Goal: Transaction & Acquisition: Purchase product/service

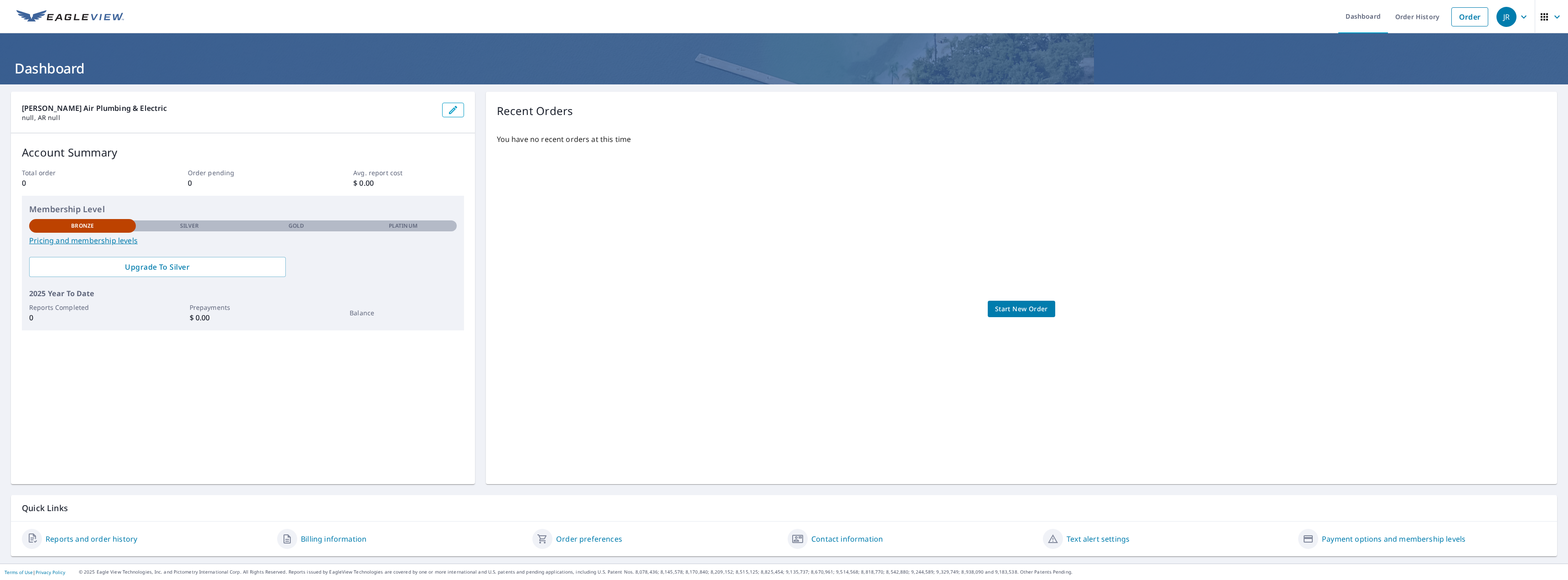
click at [1030, 309] on span "Start New Order" at bounding box center [1021, 309] width 53 height 12
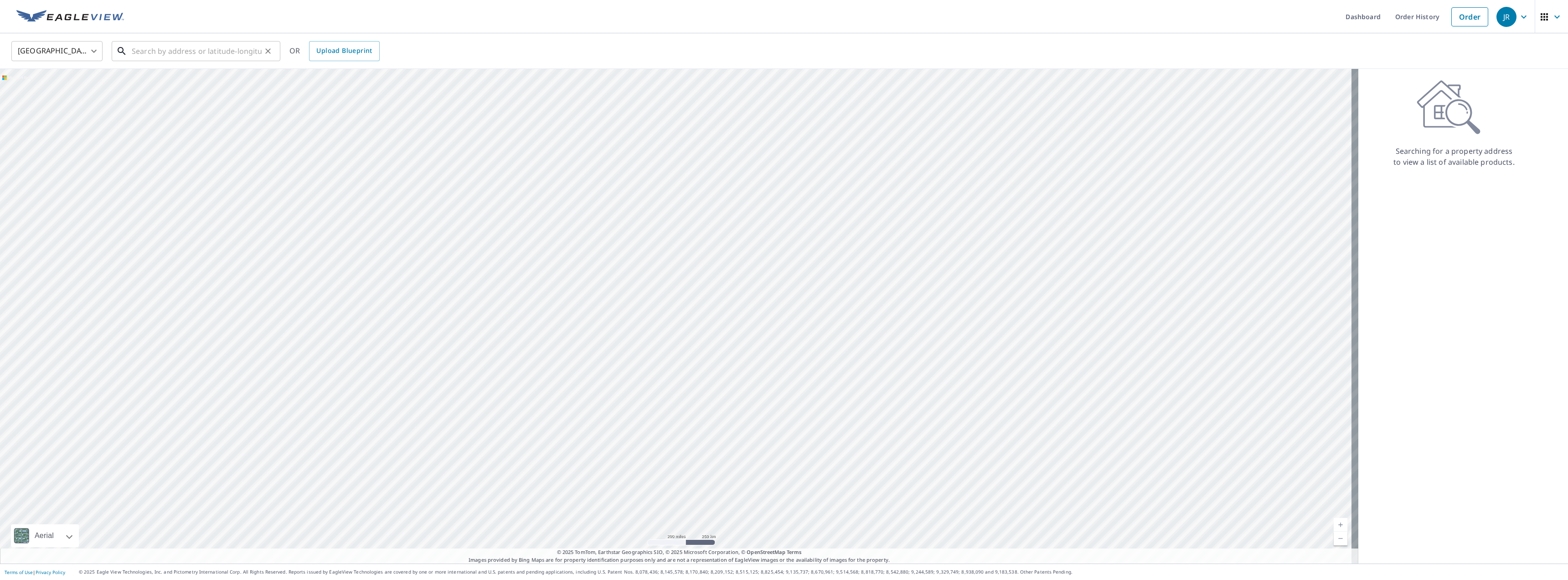
click at [221, 55] on input "text" at bounding box center [196, 51] width 130 height 26
type input "4"
click at [140, 86] on p "Bentonville, AR 72713" at bounding box center [201, 87] width 143 height 9
type input "1412 Sw Breeze Ct Bentonville, AR 72713"
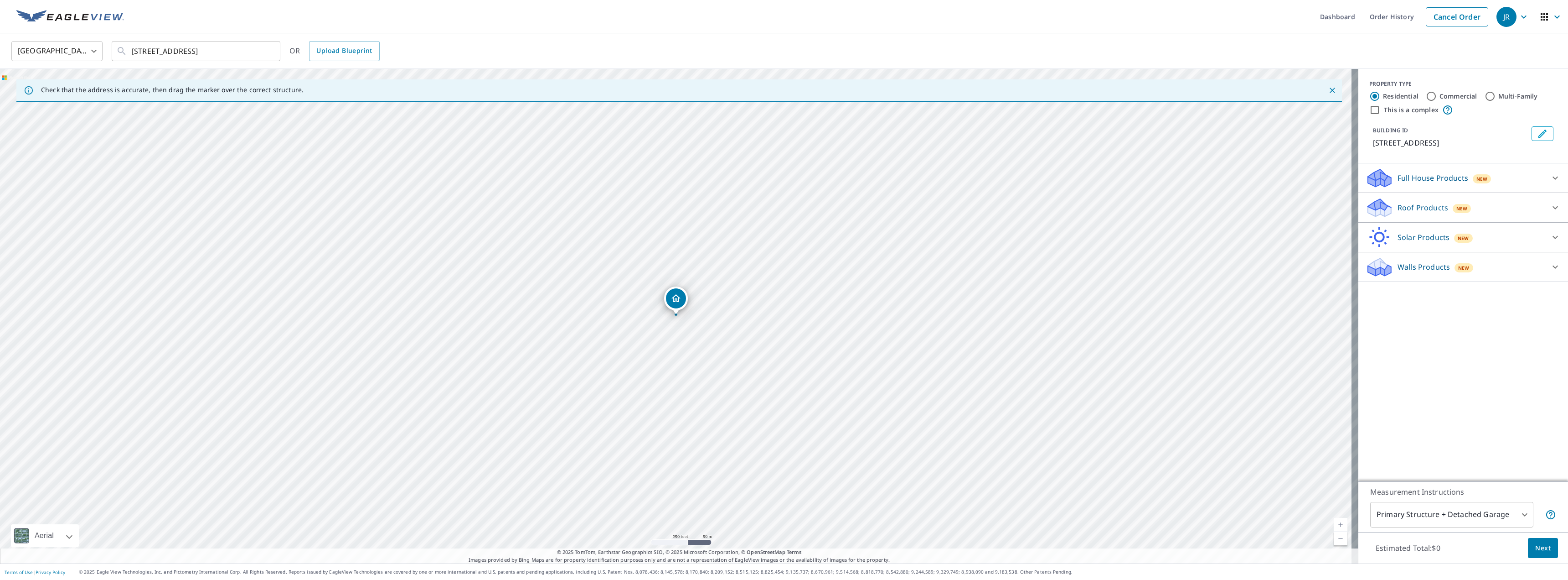
click at [1528, 207] on div "Roof Products New" at bounding box center [1455, 208] width 179 height 21
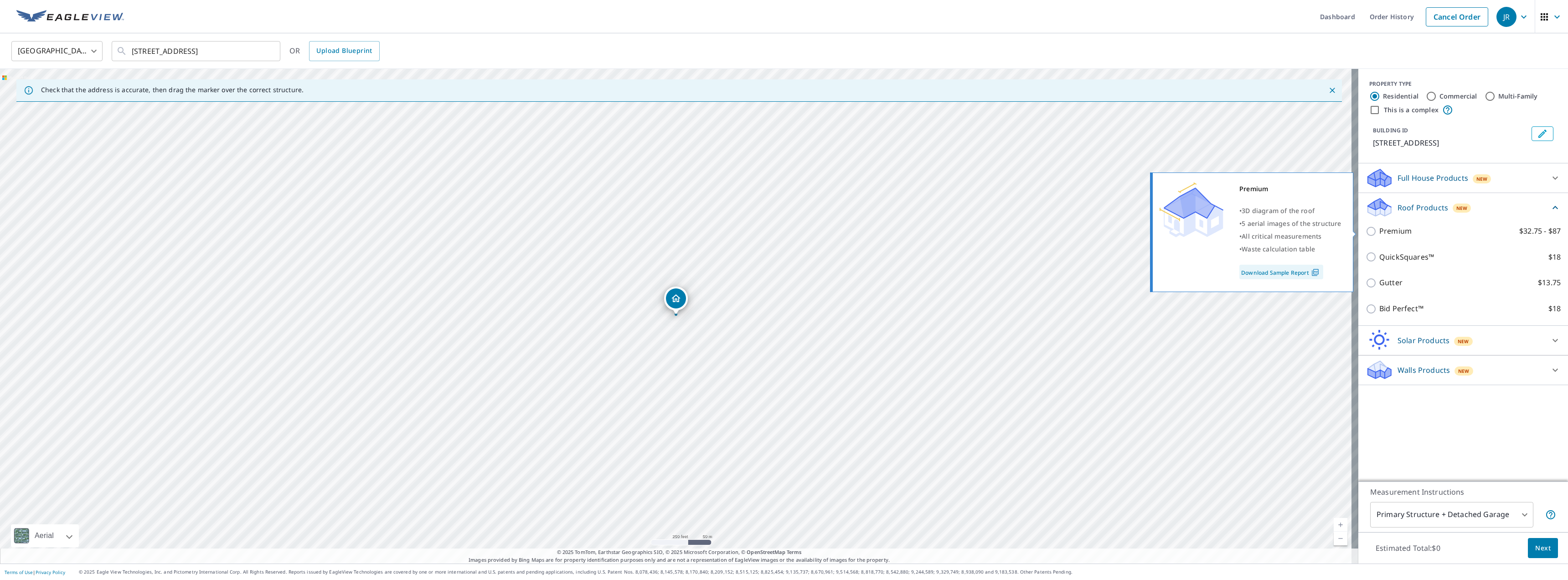
click at [1379, 231] on p "Premium" at bounding box center [1395, 231] width 32 height 12
click at [1373, 231] on input "Premium $32.75 - $87" at bounding box center [1372, 231] width 14 height 11
checkbox input "true"
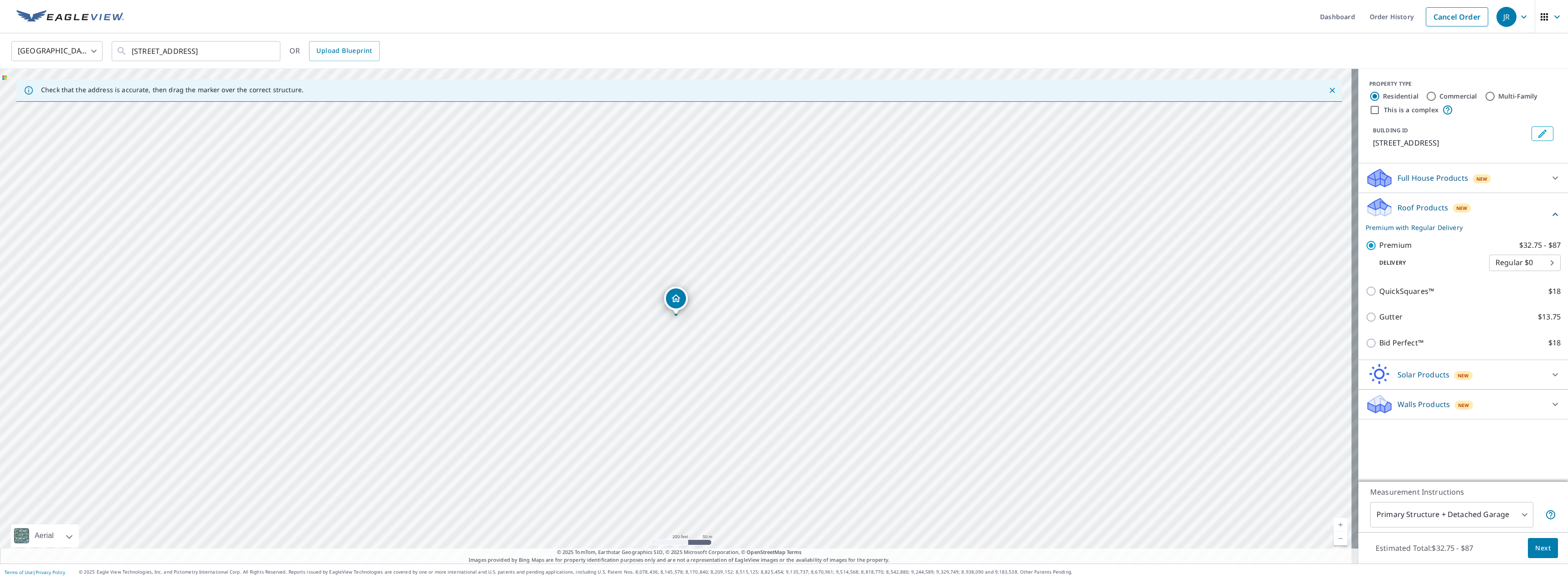
click at [1534, 261] on body "JR JR Dashboard Order History Cancel Order JR United States US ​ 1412 Sw Breeze…" at bounding box center [784, 290] width 1568 height 580
click at [1534, 261] on li "Regular $0" at bounding box center [1518, 263] width 72 height 16
click at [1466, 507] on body "JR JR Dashboard Order History Cancel Order JR United States US ​ 1412 Sw Breeze…" at bounding box center [784, 290] width 1568 height 580
click at [1449, 526] on li "Primary Structure Only" at bounding box center [1445, 528] width 163 height 16
type input "2"
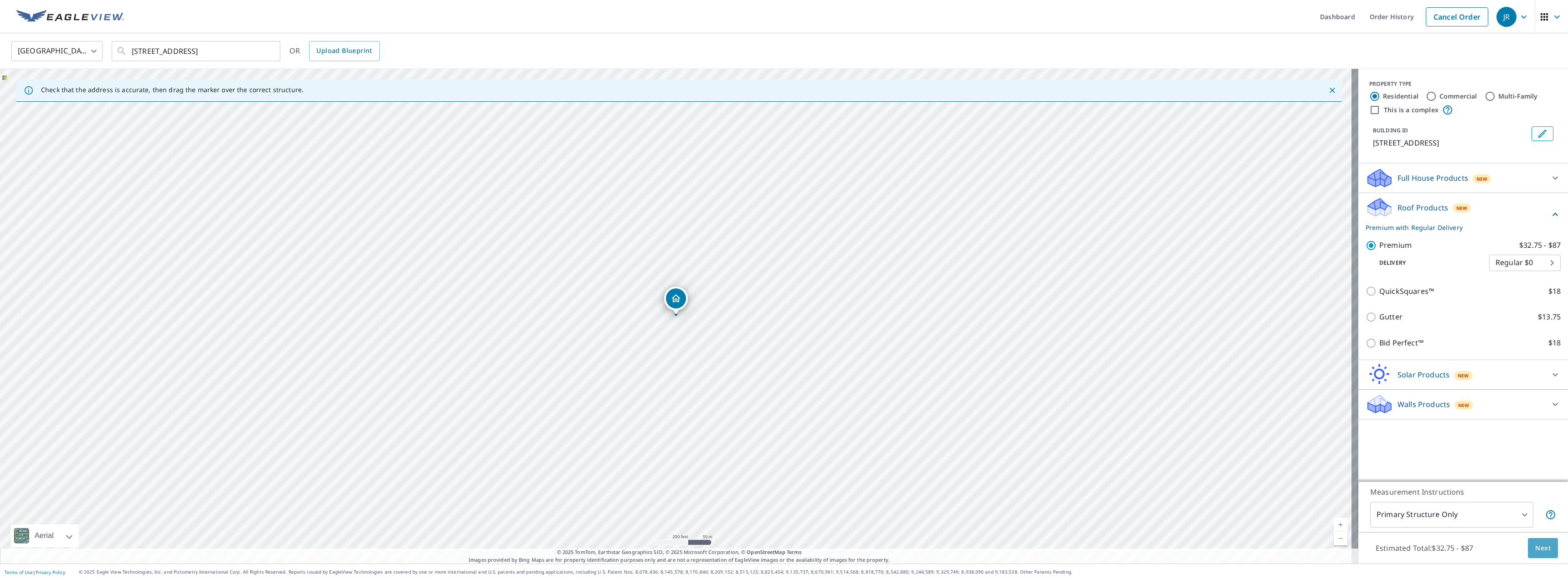
click at [1535, 543] on span "Next" at bounding box center [1542, 548] width 15 height 12
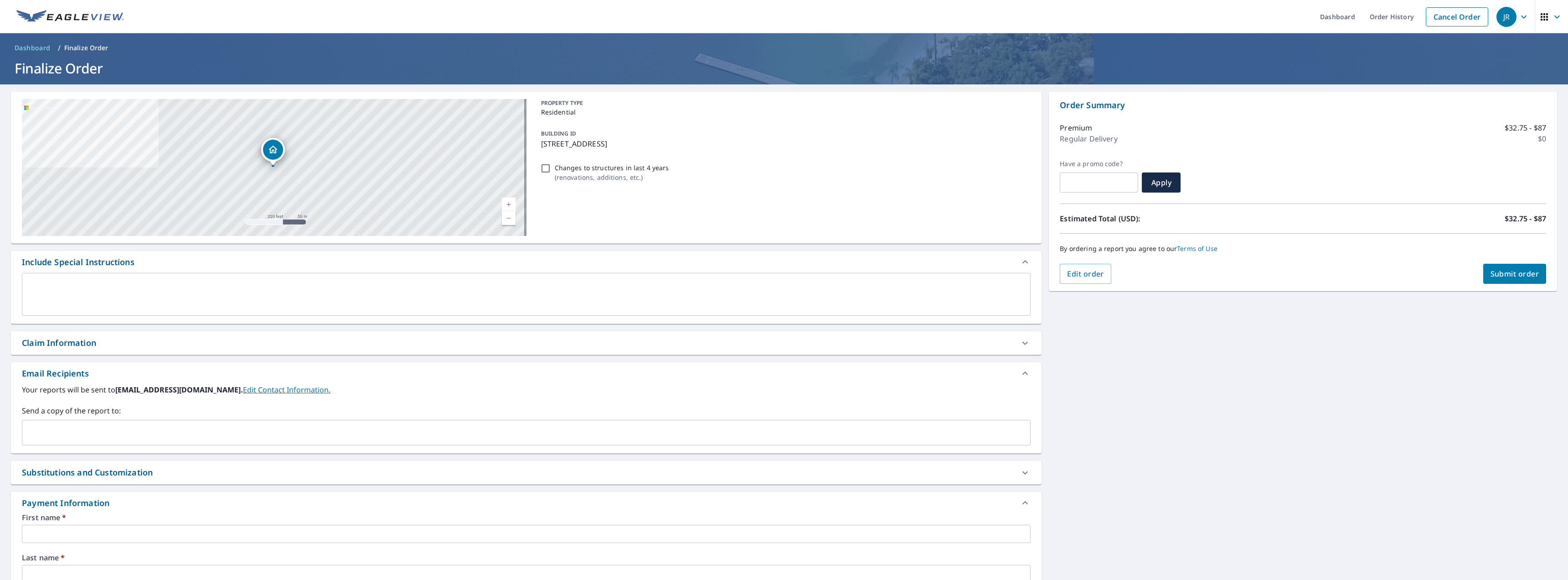
click at [507, 199] on link "Current Level 17, Zoom In" at bounding box center [509, 204] width 14 height 14
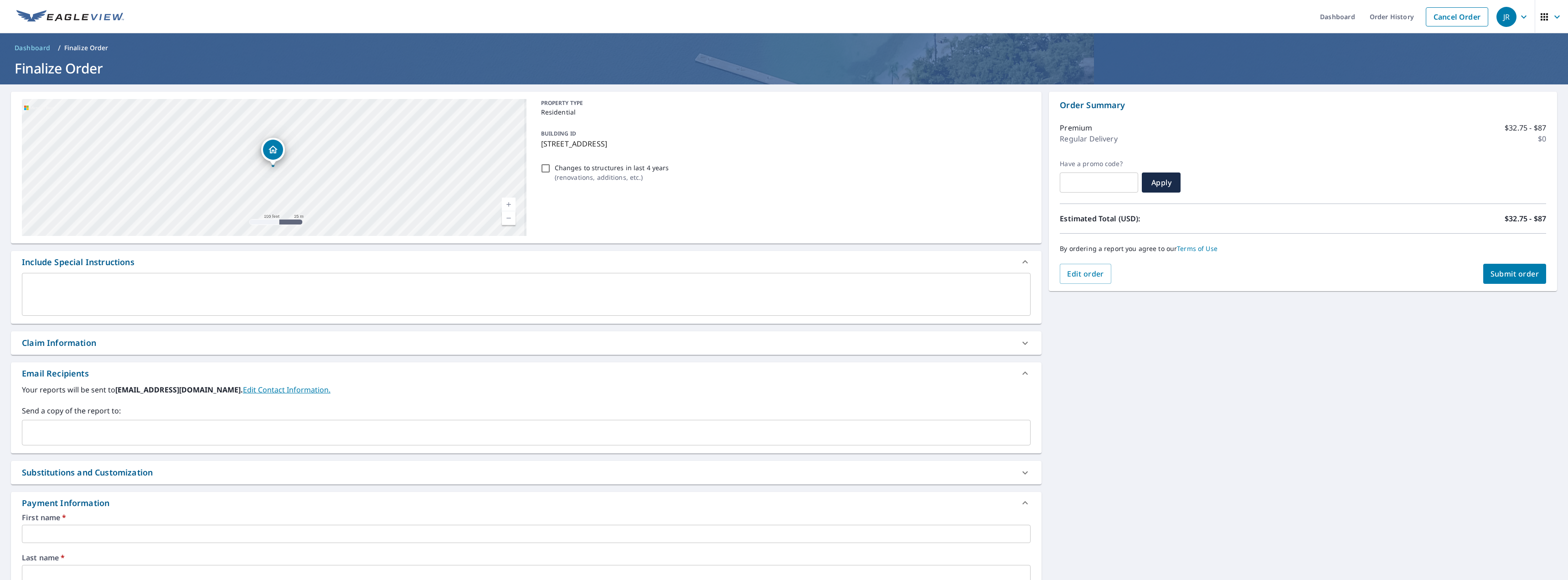
click at [507, 199] on link "Current Level 18, Zoom In" at bounding box center [509, 204] width 14 height 14
click at [540, 167] on input "Changes to structures in last 4 years ( renovations, additions, etc. )" at bounding box center [545, 168] width 11 height 11
checkbox input "true"
click at [627, 144] on p "1412 SW Breeze Ct, Bentonville, AR, 72713" at bounding box center [784, 143] width 487 height 11
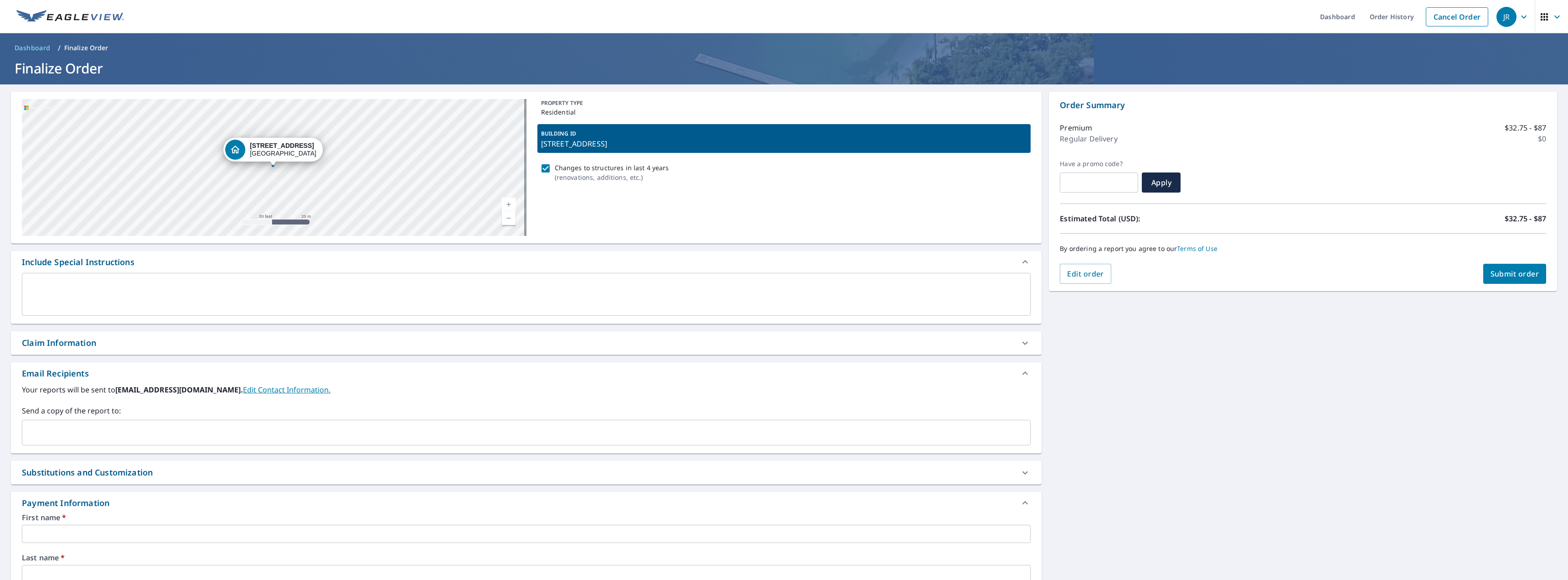
click at [627, 144] on p "1412 SW Breeze Ct, Bentonville, AR, 72713" at bounding box center [784, 143] width 487 height 11
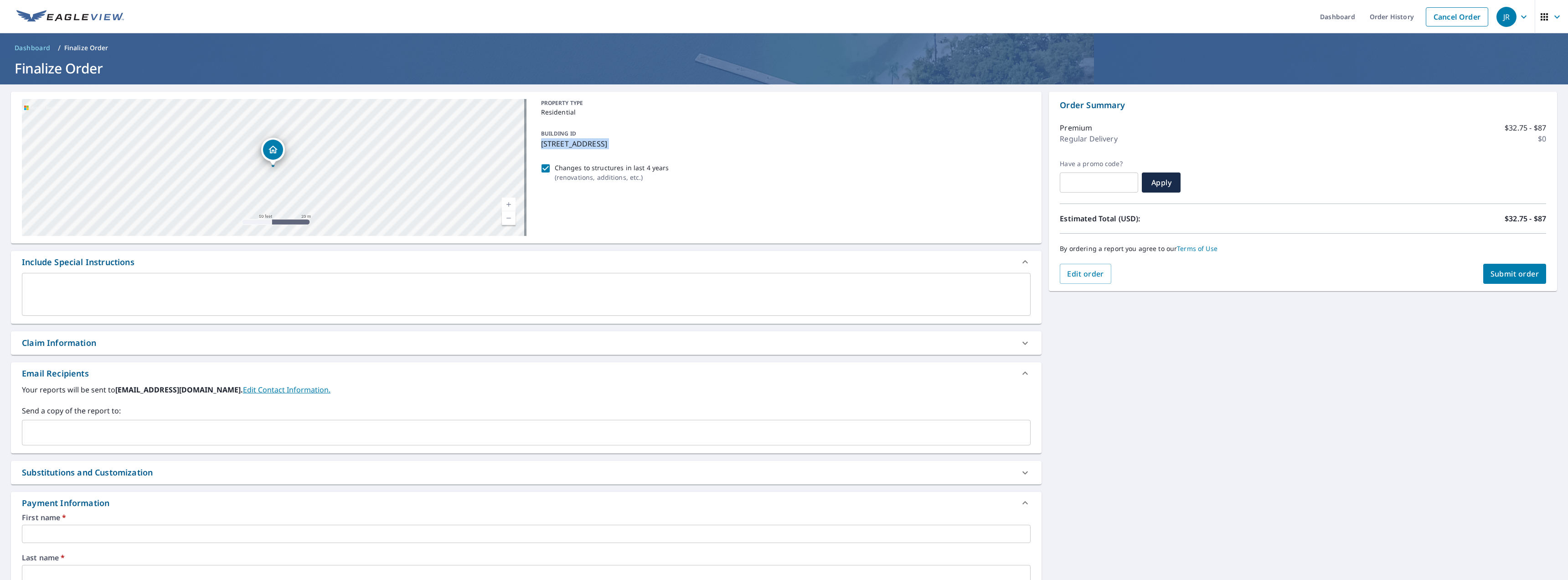
click at [627, 144] on p "1412 SW Breeze Ct, Bentonville, AR, 72713" at bounding box center [784, 143] width 487 height 11
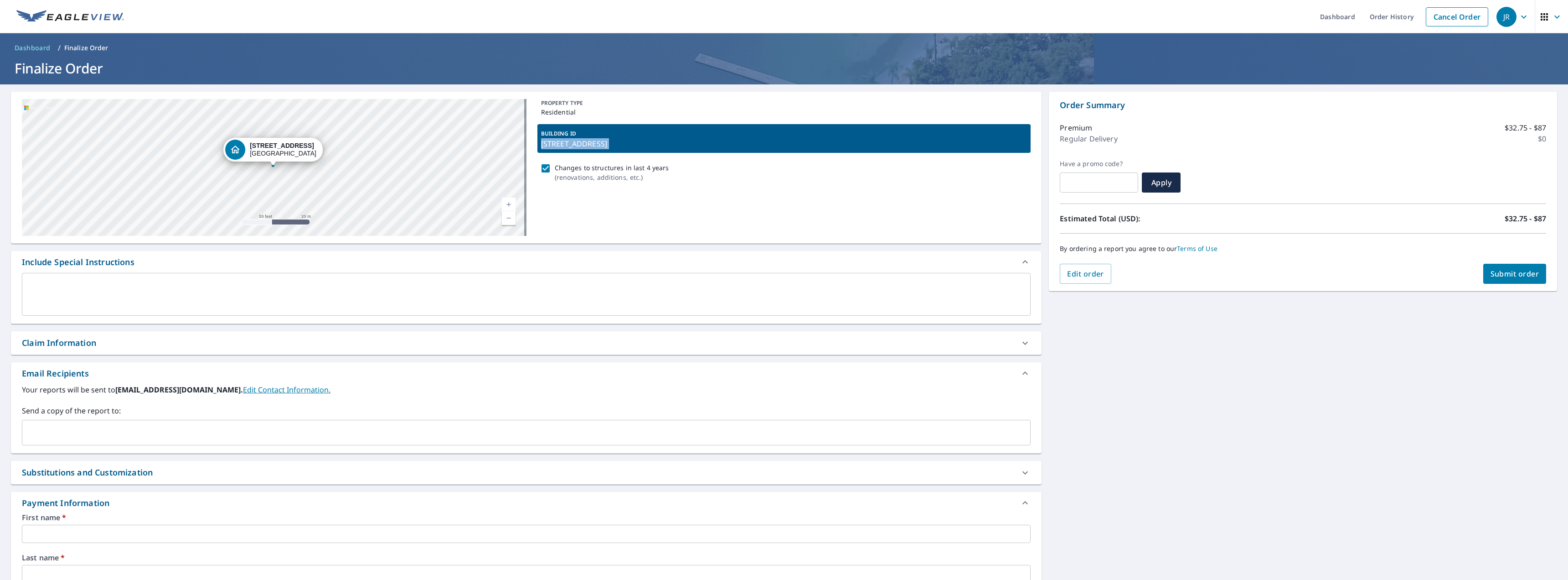
click at [627, 144] on p "1412 SW Breeze Ct, Bentonville, AR, 72713" at bounding box center [784, 143] width 487 height 11
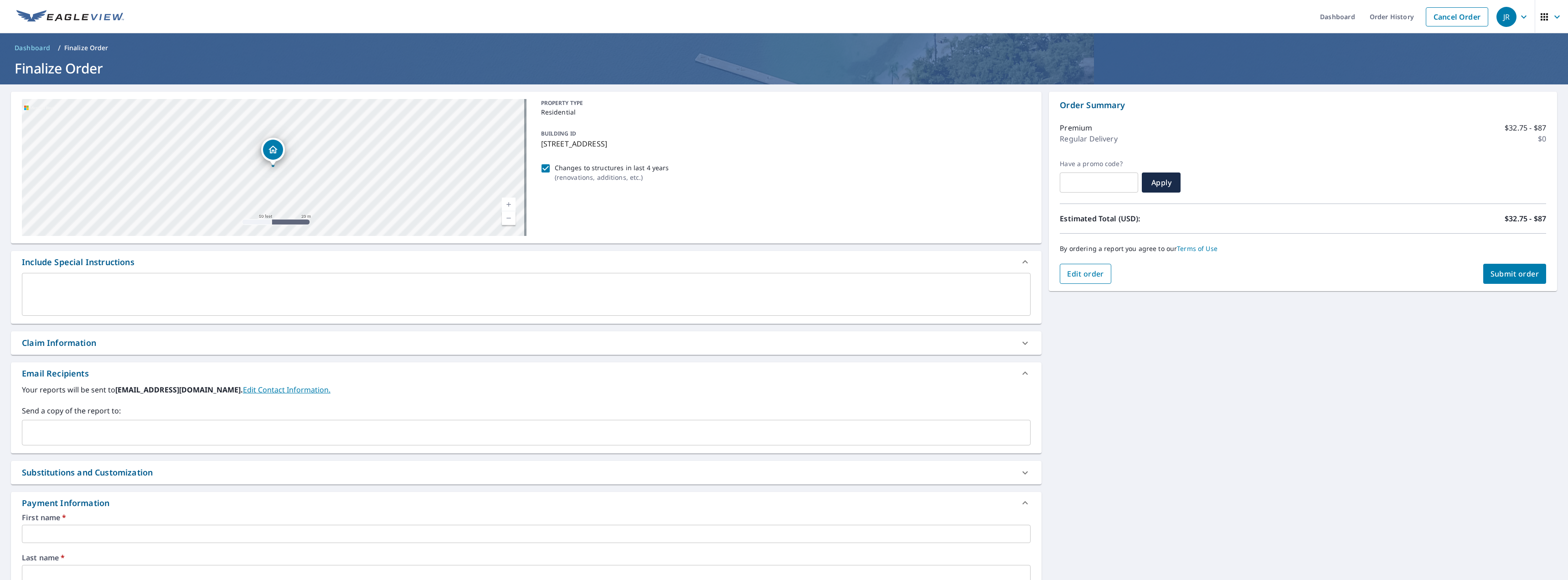
click at [1098, 274] on span "Edit order" at bounding box center [1085, 274] width 37 height 10
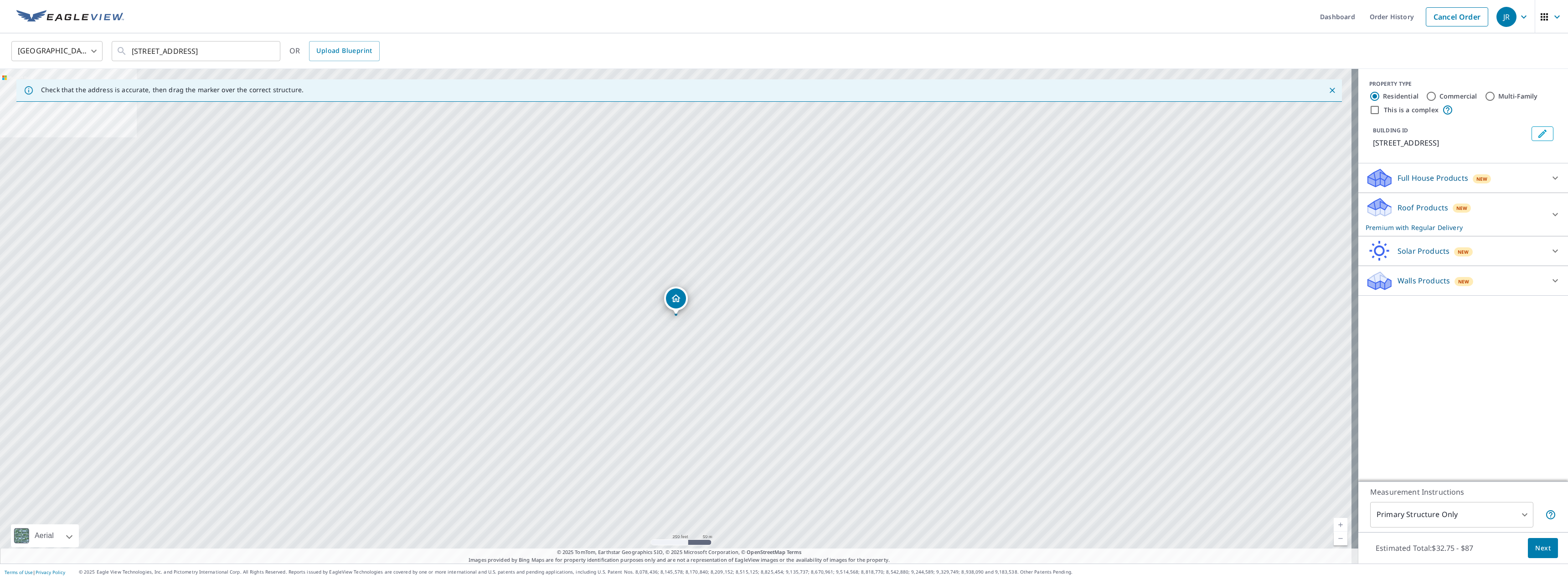
click at [1487, 170] on div "Full House Products New" at bounding box center [1455, 177] width 179 height 21
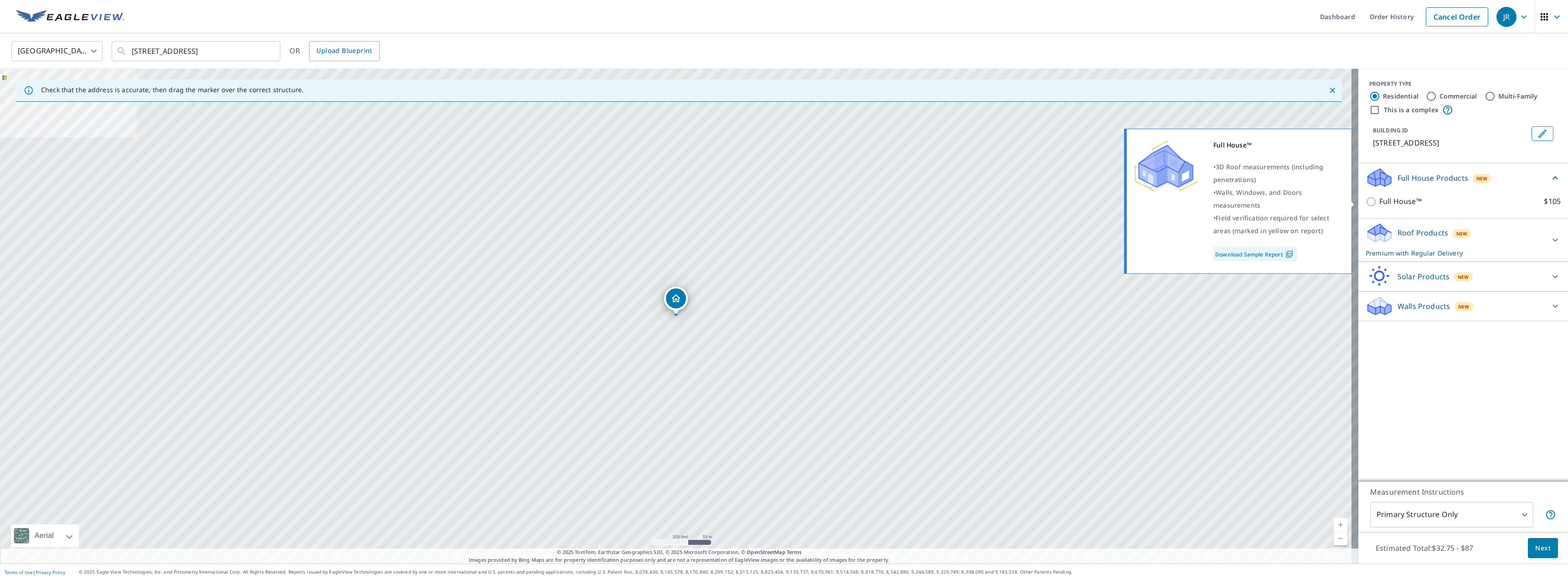
click at [1290, 255] on img at bounding box center [1289, 254] width 12 height 8
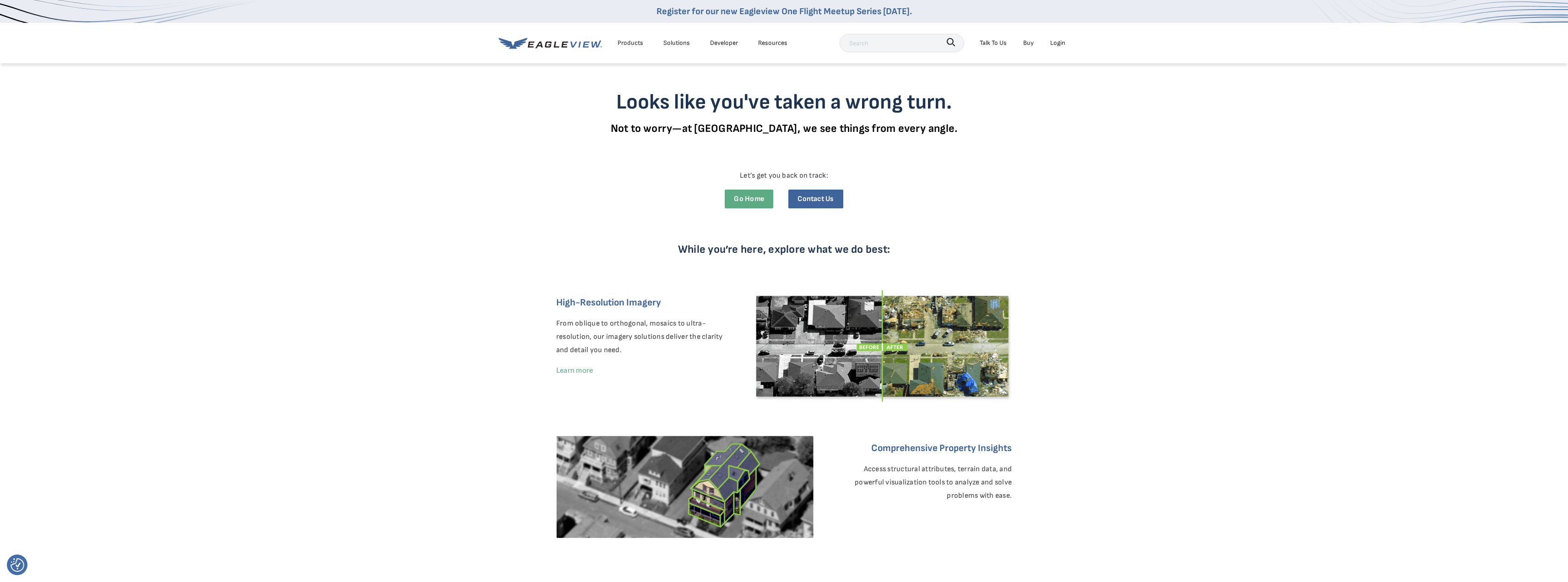
click at [976, 513] on link "Learn more" at bounding box center [993, 515] width 37 height 9
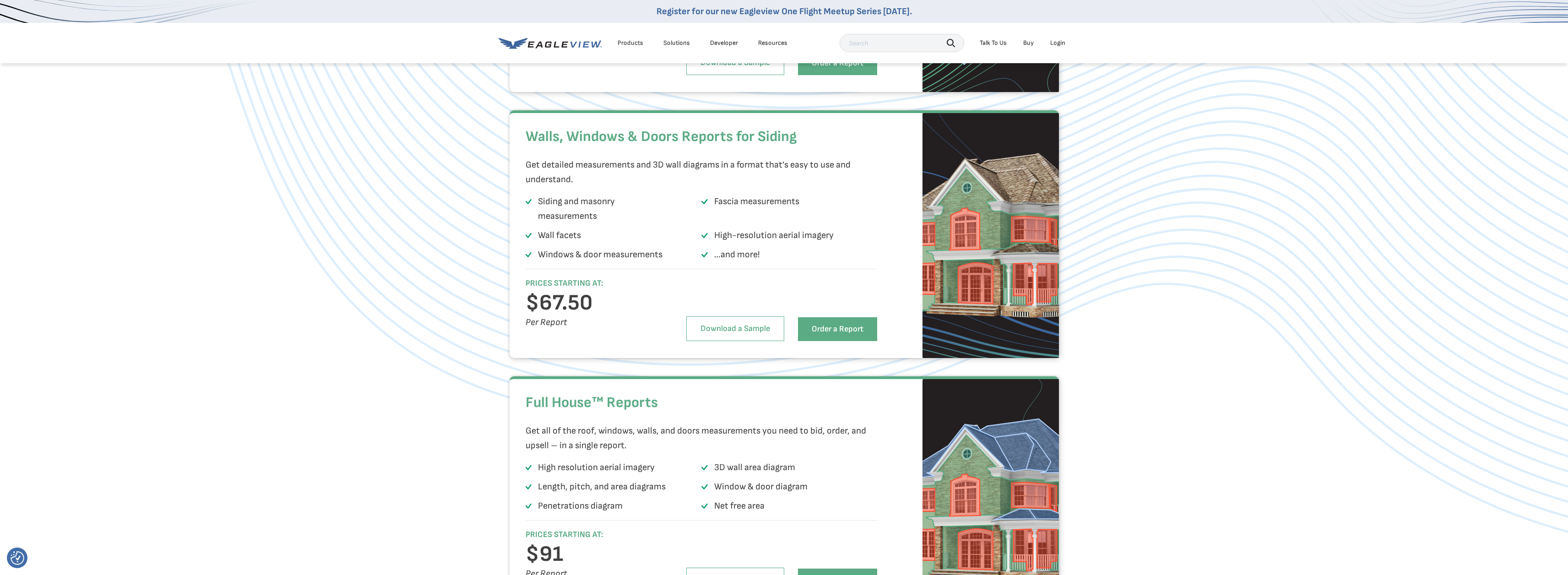
scroll to position [1648, 0]
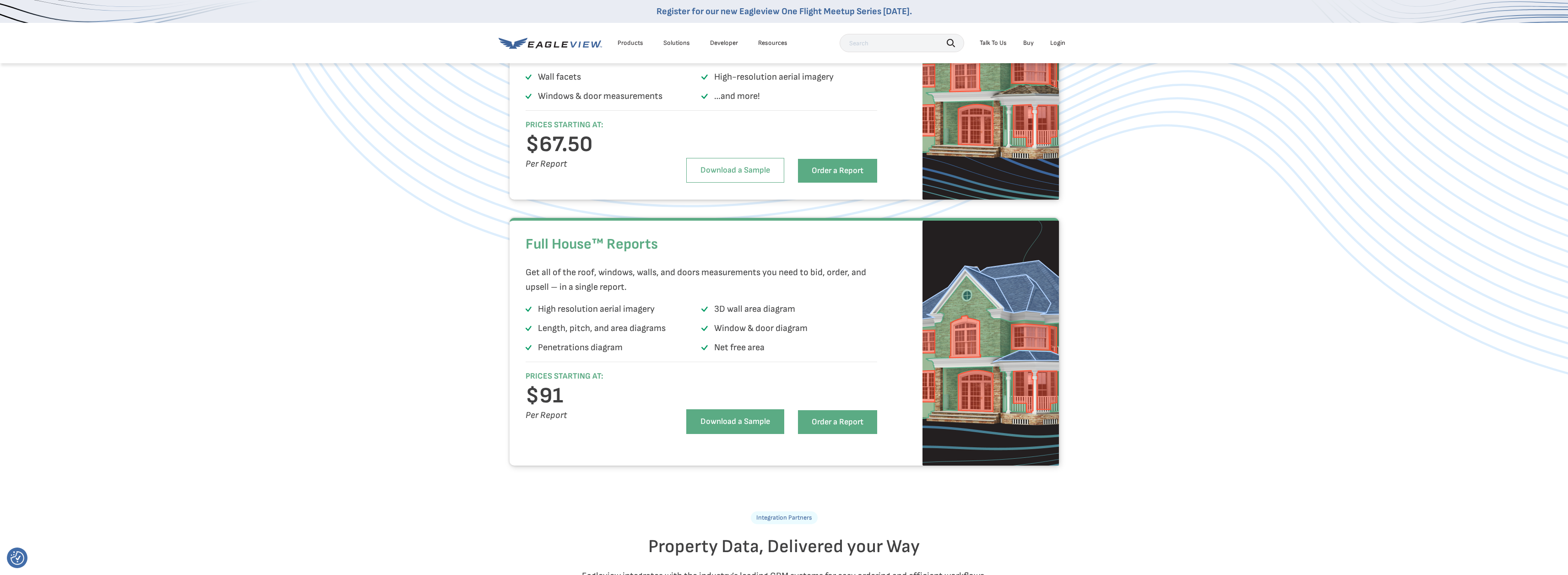
click at [743, 434] on link "Download a Sample" at bounding box center [734, 422] width 98 height 25
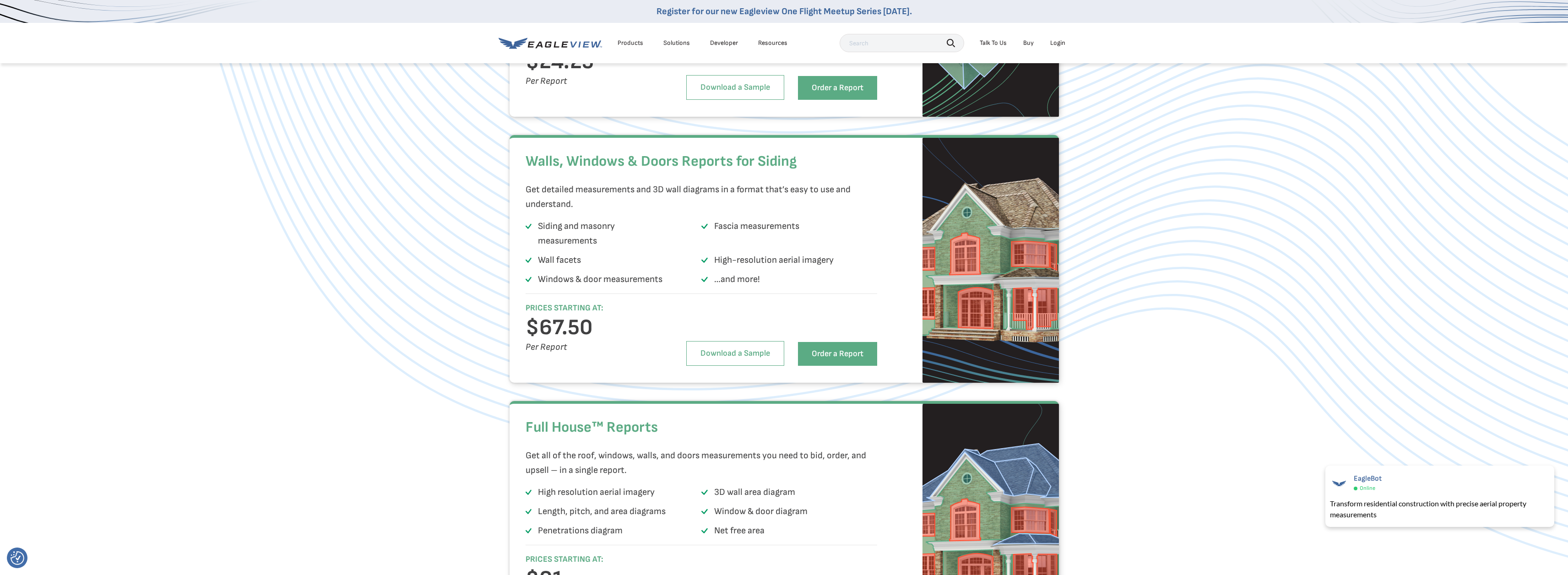
scroll to position [1190, 0]
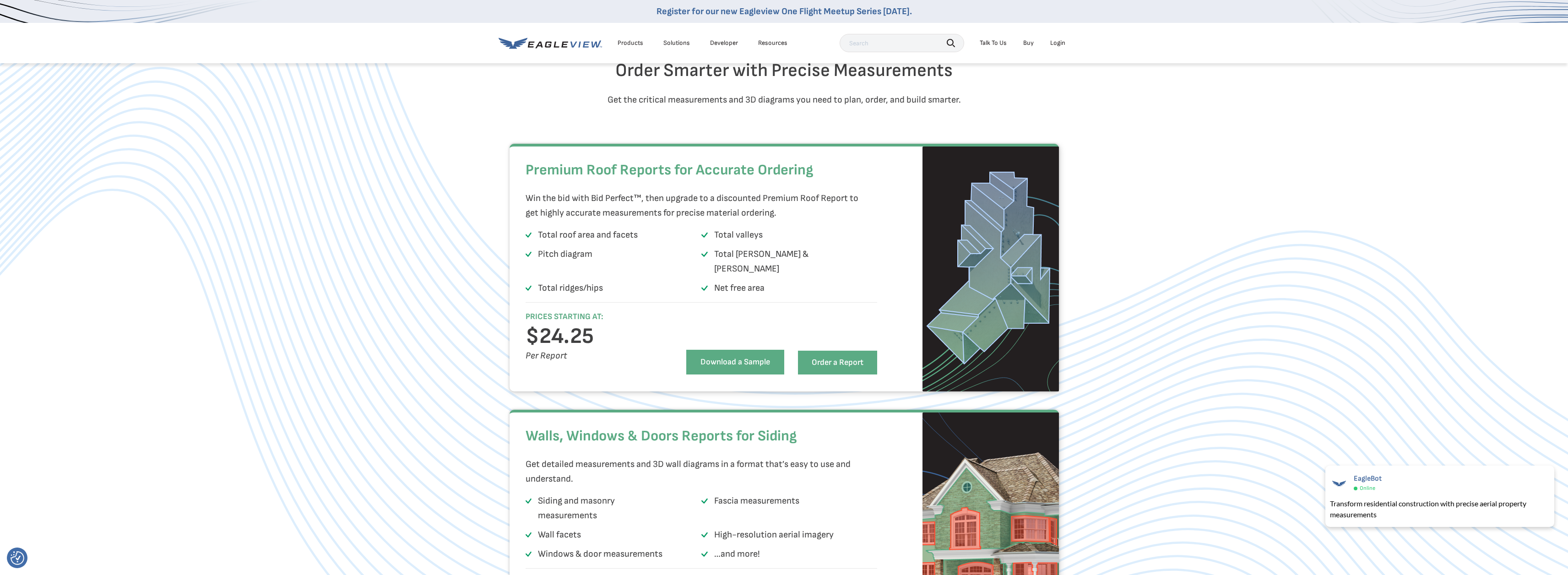
click at [734, 364] on link "Download a Sample" at bounding box center [734, 362] width 98 height 25
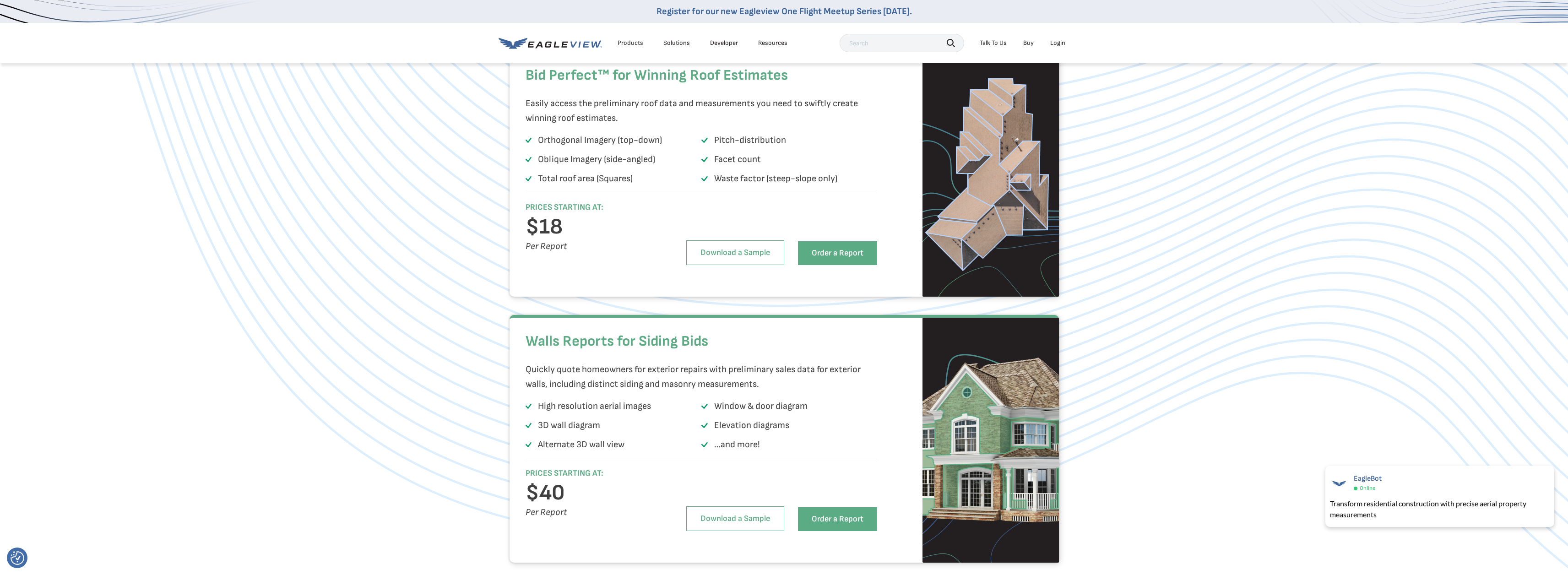
scroll to position [596, 0]
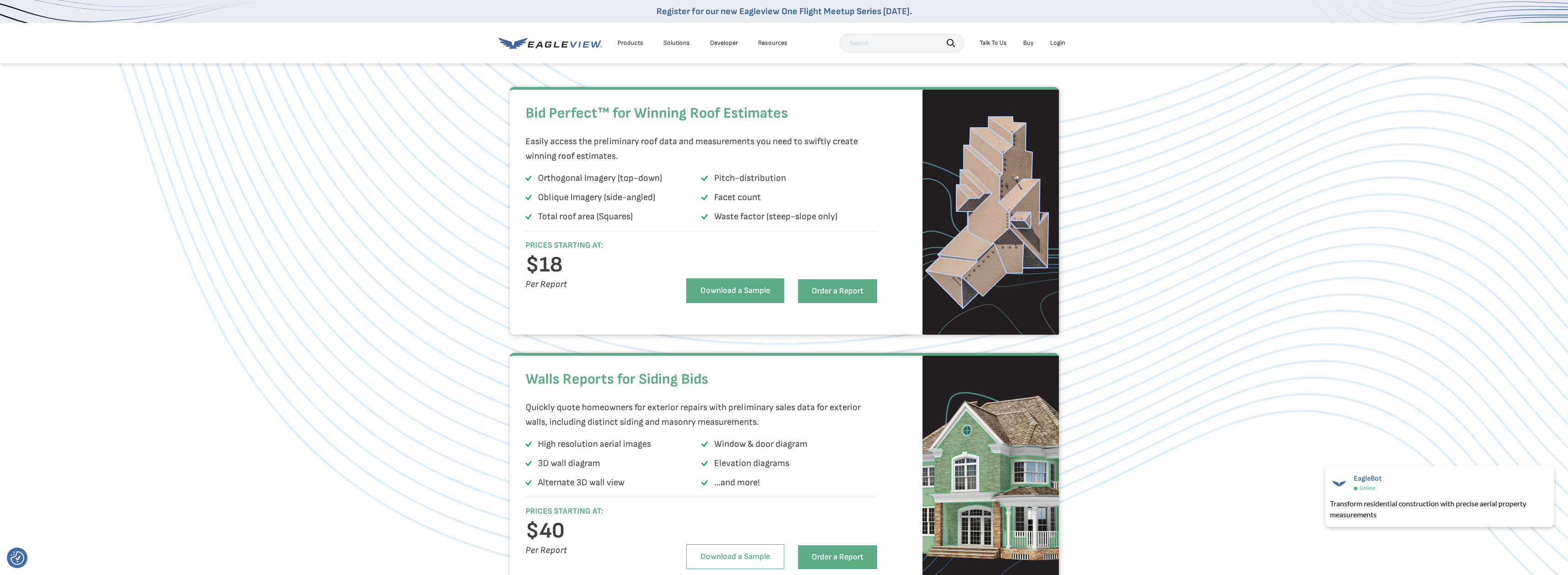
click at [722, 303] on link "Download a Sample" at bounding box center [734, 291] width 98 height 25
click at [416, 124] on div "Bid Perfect™ for Winning Roof Estimates Easily access the preliminary roof data…" at bounding box center [784, 211] width 1568 height 248
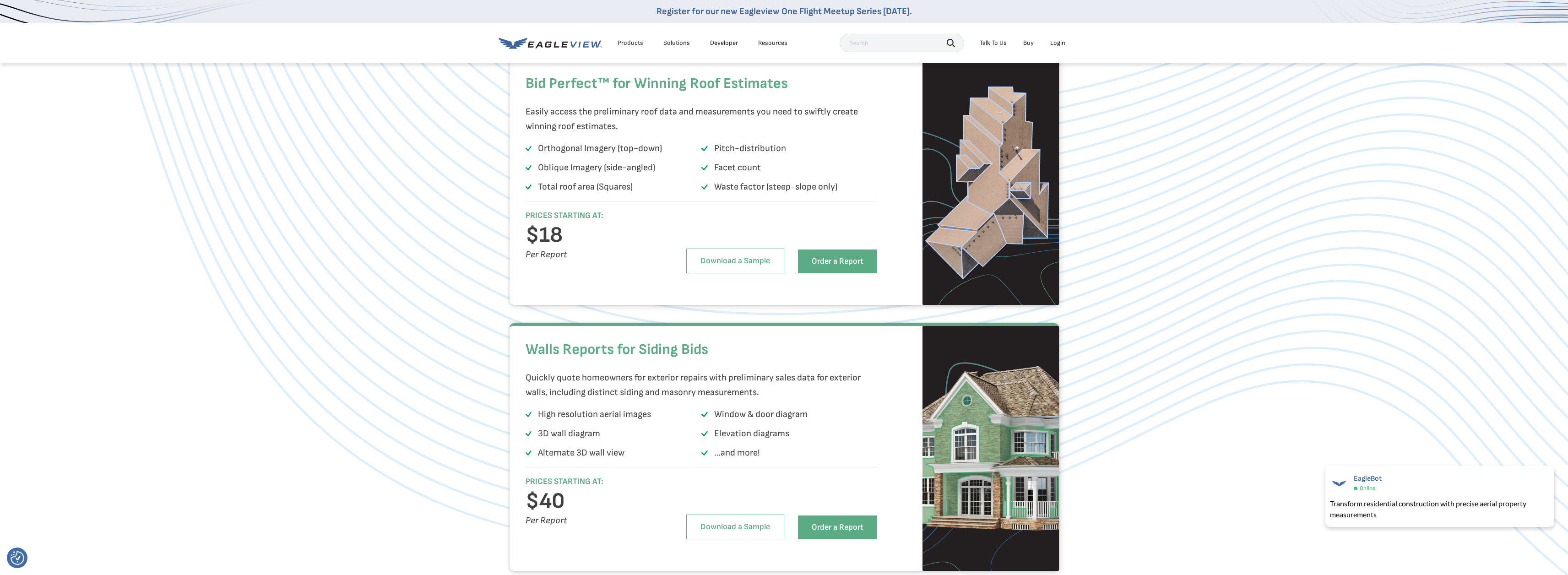
scroll to position [641, 0]
